Goal: Check status: Check status

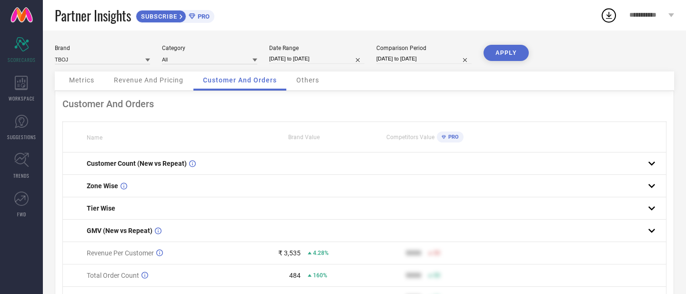
click at [178, 90] on div "Revenue And Pricing" at bounding box center [148, 80] width 89 height 19
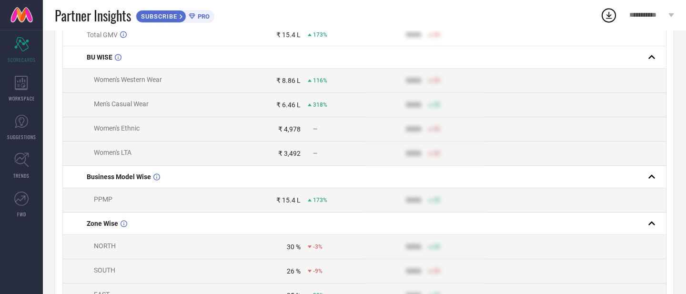
scroll to position [17, 0]
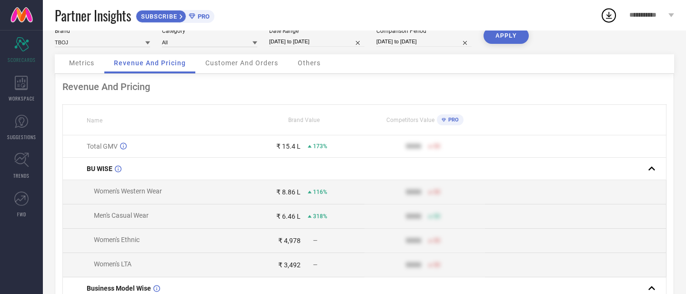
click at [298, 40] on input "[DATE] to [DATE]" at bounding box center [316, 42] width 95 height 10
select select "8"
select select "2025"
select select "9"
select select "2025"
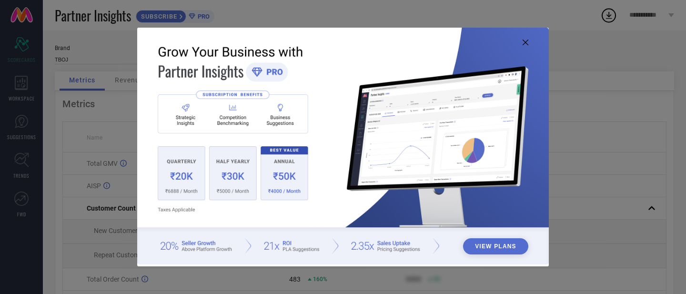
click at [527, 41] on icon at bounding box center [526, 43] width 6 height 6
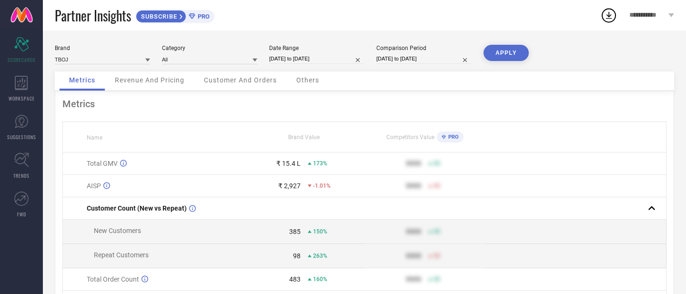
click at [287, 59] on input "[DATE] to [DATE]" at bounding box center [316, 59] width 95 height 10
select select "8"
select select "2025"
select select "9"
select select "2025"
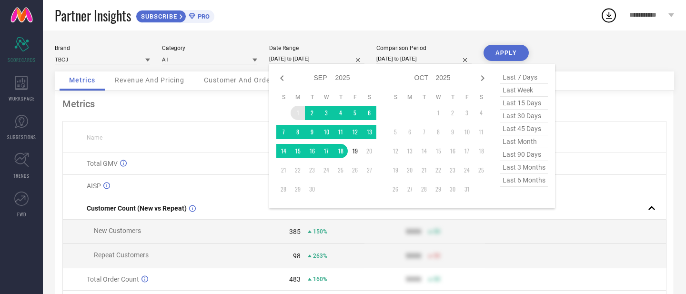
click at [299, 118] on td "1" at bounding box center [298, 113] width 14 height 14
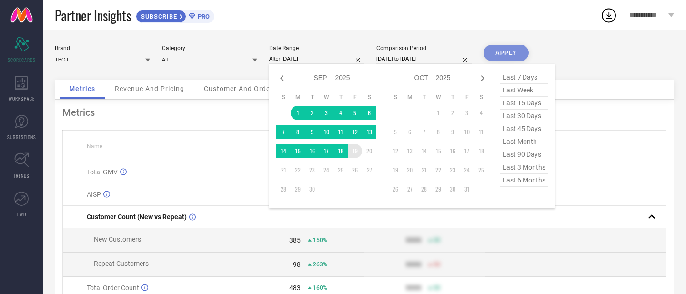
type input "[DATE] to [DATE]"
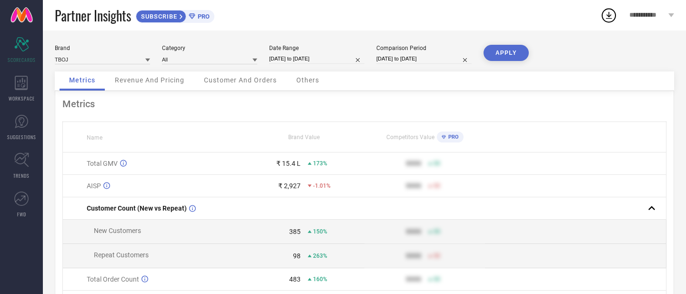
click at [499, 50] on button "APPLY" at bounding box center [506, 53] width 45 height 16
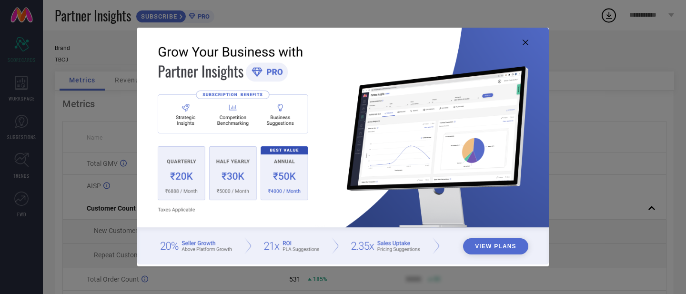
click at [525, 44] on icon at bounding box center [526, 43] width 6 height 6
